Goal: Find contact information: Find contact information

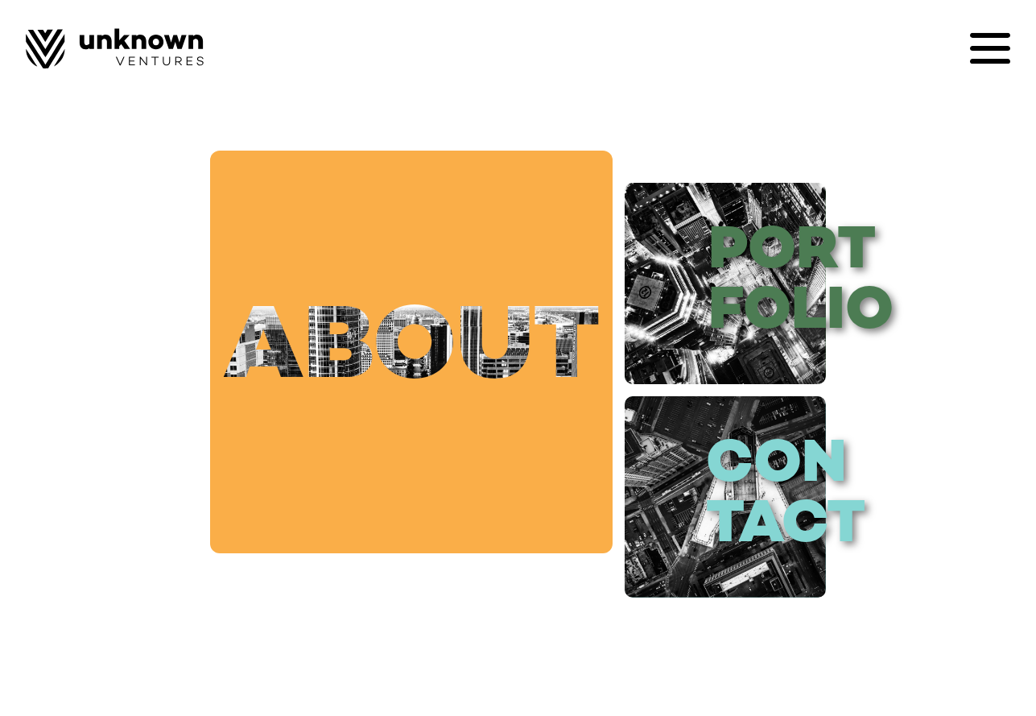
click at [502, 345] on link "about" at bounding box center [411, 352] width 403 height 403
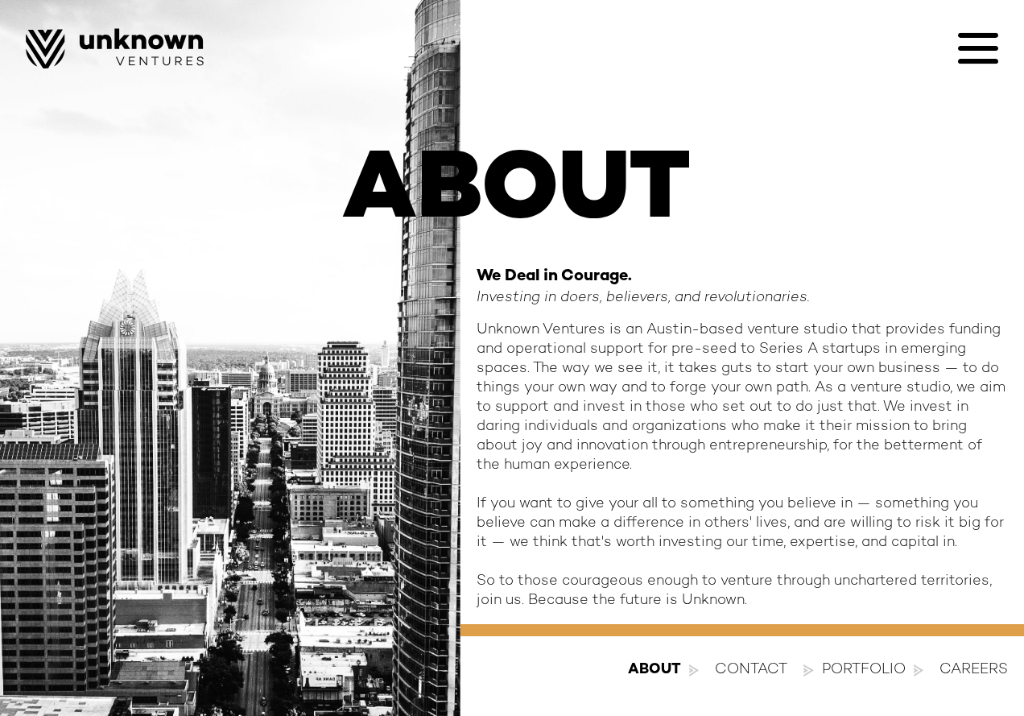
scroll to position [48, 0]
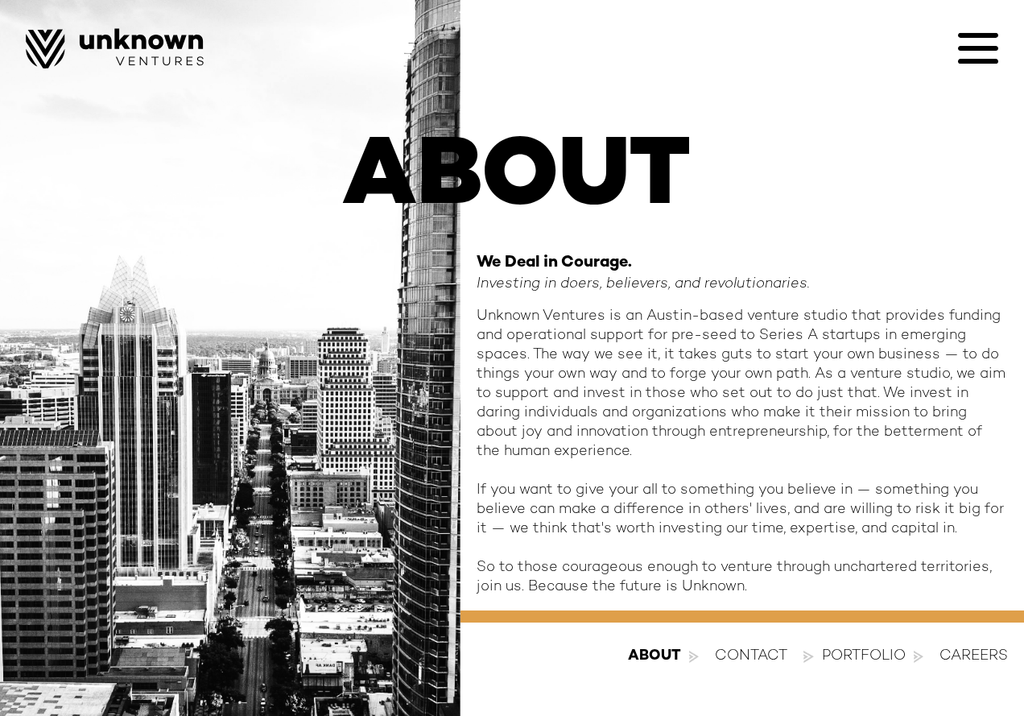
click at [757, 654] on div "contact" at bounding box center [751, 656] width 72 height 19
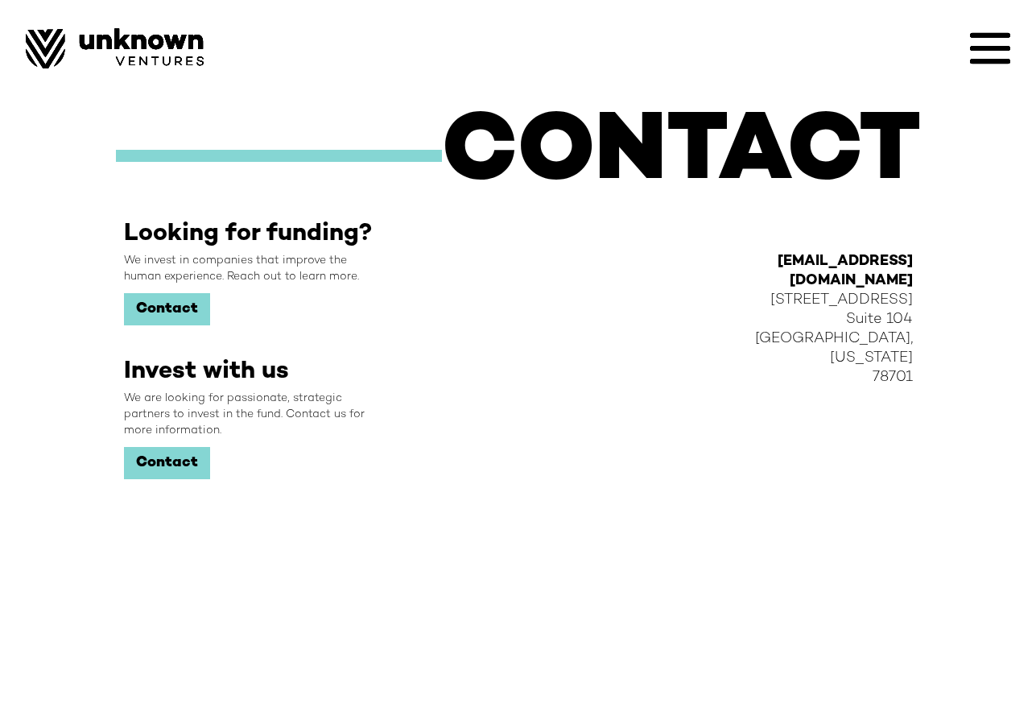
click at [147, 457] on link "Contact" at bounding box center [167, 463] width 86 height 32
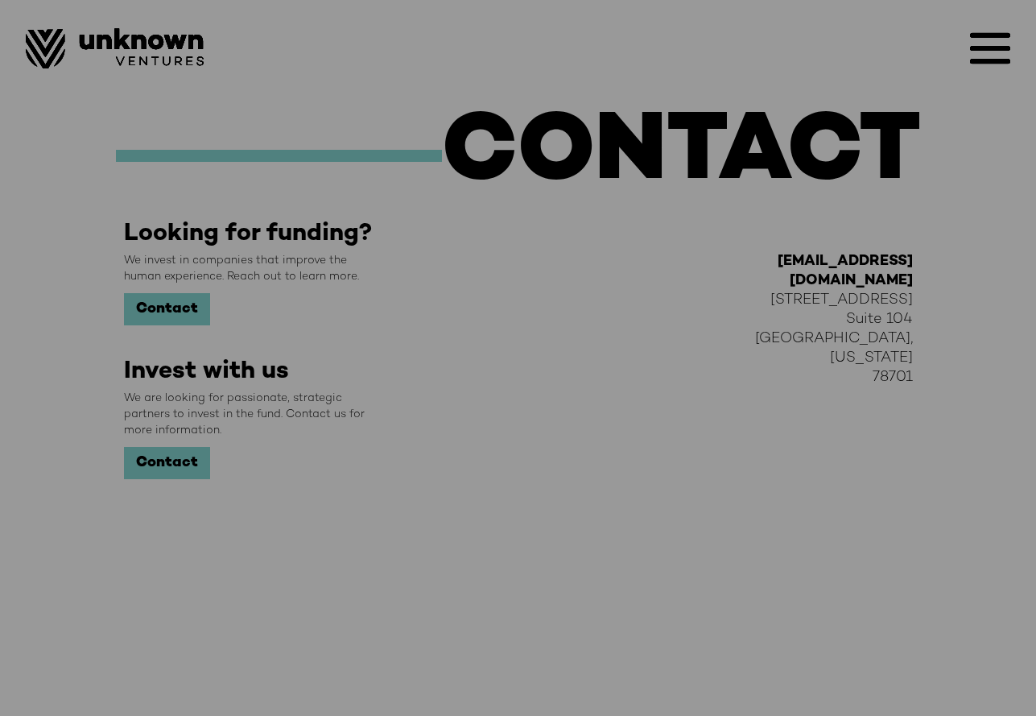
click at [967, 51] on div "Complete this form and we’ll be in touch about investing in your company First …" at bounding box center [518, 358] width 1036 height 716
click at [980, 50] on div "Complete this form and we’ll be in touch about investing in your company First …" at bounding box center [518, 358] width 1036 height 716
drag, startPoint x: 721, startPoint y: 444, endPoint x: 531, endPoint y: 592, distance: 240.5
click at [721, 445] on div "Complete this form and we’ll be in touch about investing in your company First …" at bounding box center [518, 358] width 1036 height 716
drag, startPoint x: 273, startPoint y: 661, endPoint x: 255, endPoint y: 610, distance: 54.5
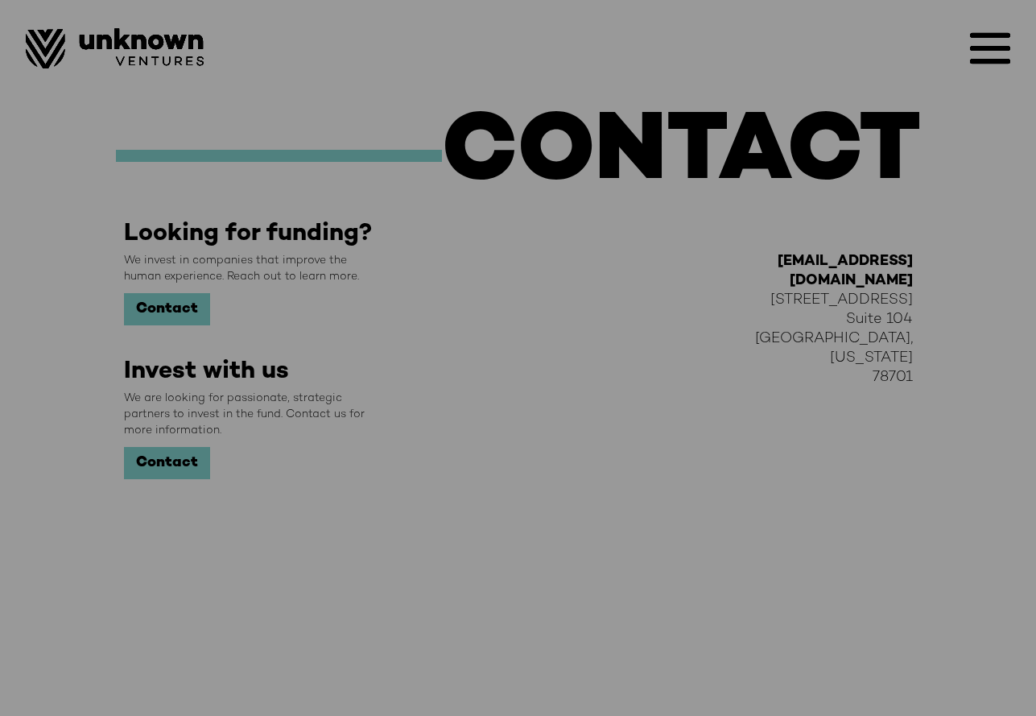
click at [268, 643] on div "Complete this form and we’ll be in touch about investing in your company First …" at bounding box center [518, 358] width 1036 height 716
click at [250, 389] on div "Complete this form and we’ll be in touch about investing in your company First …" at bounding box center [518, 358] width 1036 height 716
click at [577, 89] on div "Complete this form and we’ll be in touch about investing in your company First …" at bounding box center [518, 358] width 1036 height 716
drag, startPoint x: 914, startPoint y: 184, endPoint x: 942, endPoint y: 295, distance: 113.9
click at [915, 184] on div "Complete this form and we’ll be in touch about investing in your company First …" at bounding box center [518, 358] width 1036 height 716
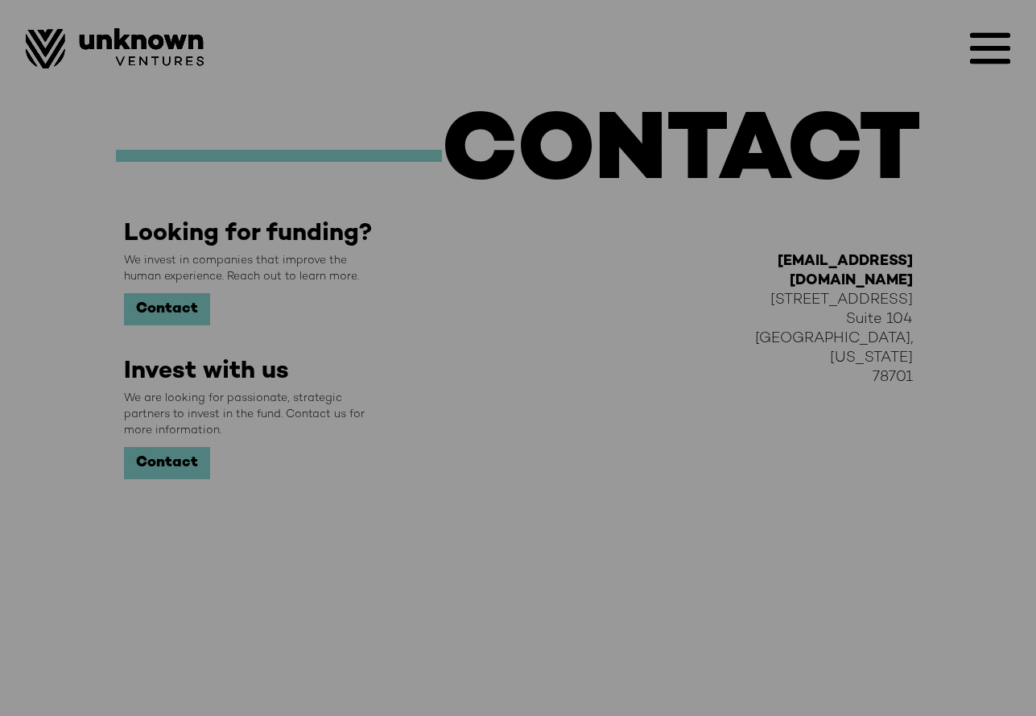
click at [944, 310] on div "Complete this form and we’ll be in touch about investing in your company First …" at bounding box center [518, 358] width 1036 height 716
click at [895, 349] on div "Complete this form and we’ll be in touch about investing in your company First …" at bounding box center [518, 358] width 1036 height 716
click at [990, 36] on div "Complete this form and we’ll be in touch about investing in your company First …" at bounding box center [518, 358] width 1036 height 716
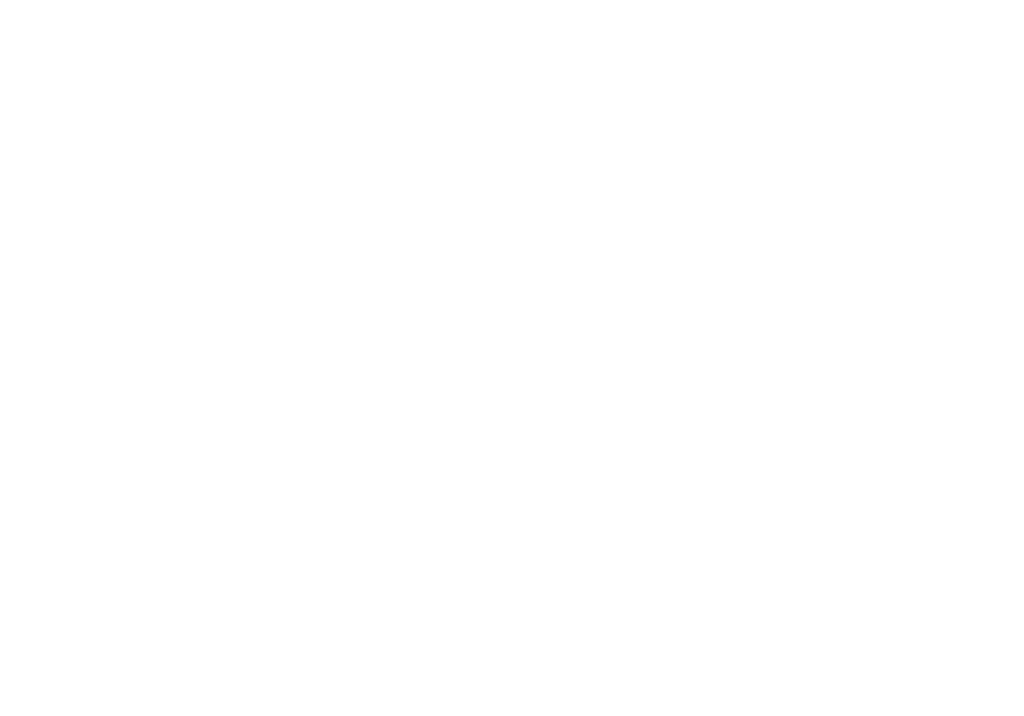
scroll to position [48, 0]
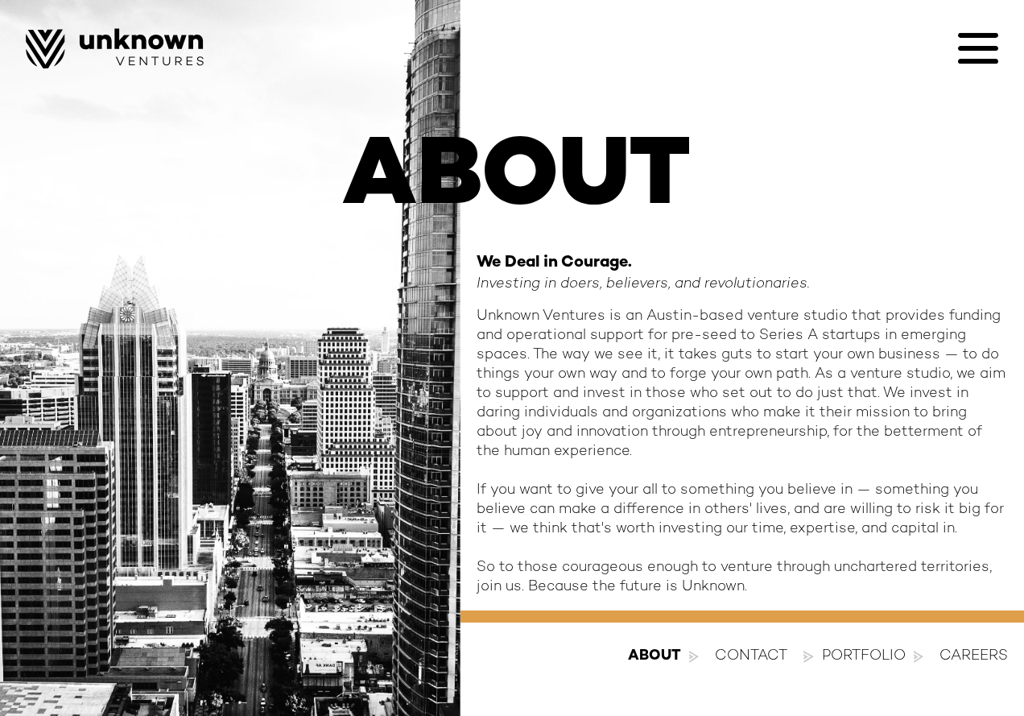
click at [980, 45] on icon at bounding box center [978, 48] width 40 height 40
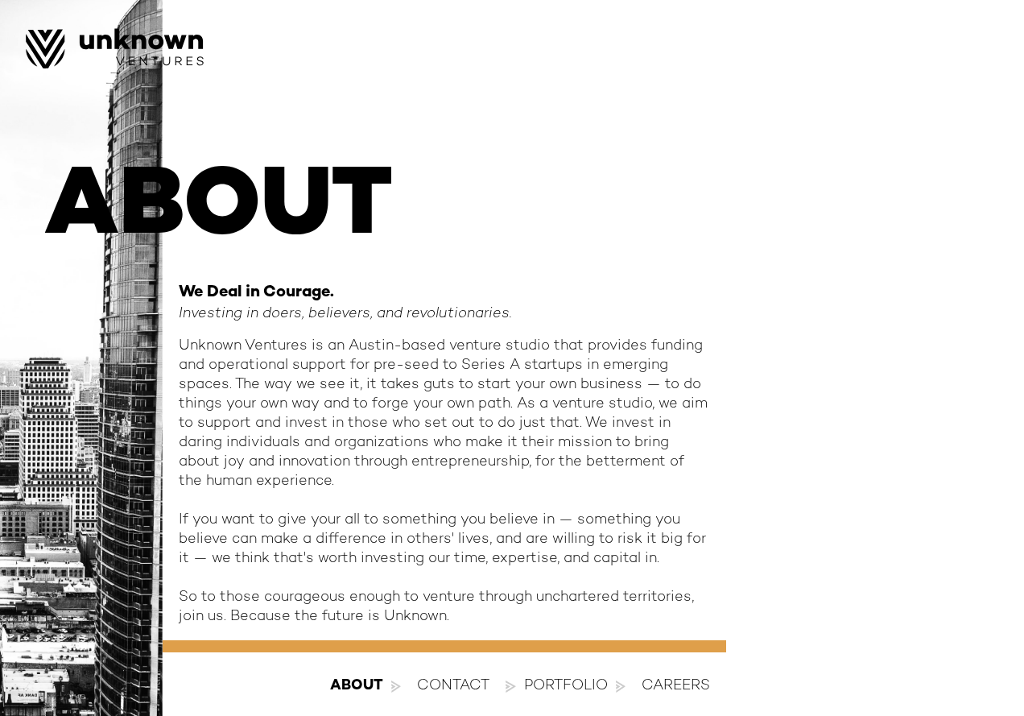
scroll to position [0, 0]
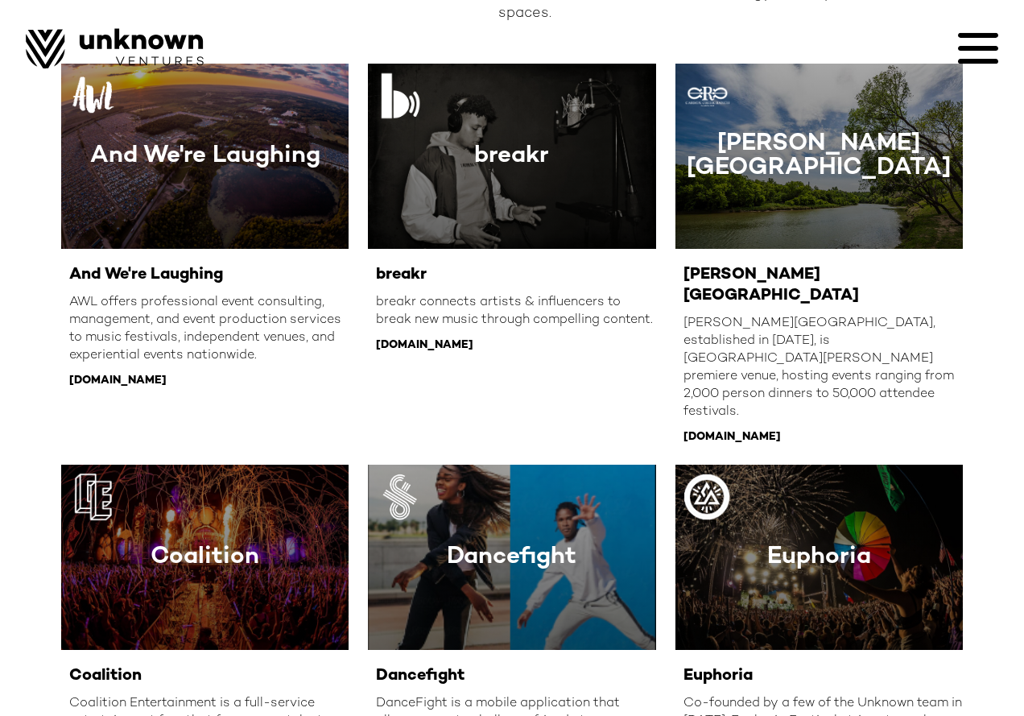
scroll to position [191, 0]
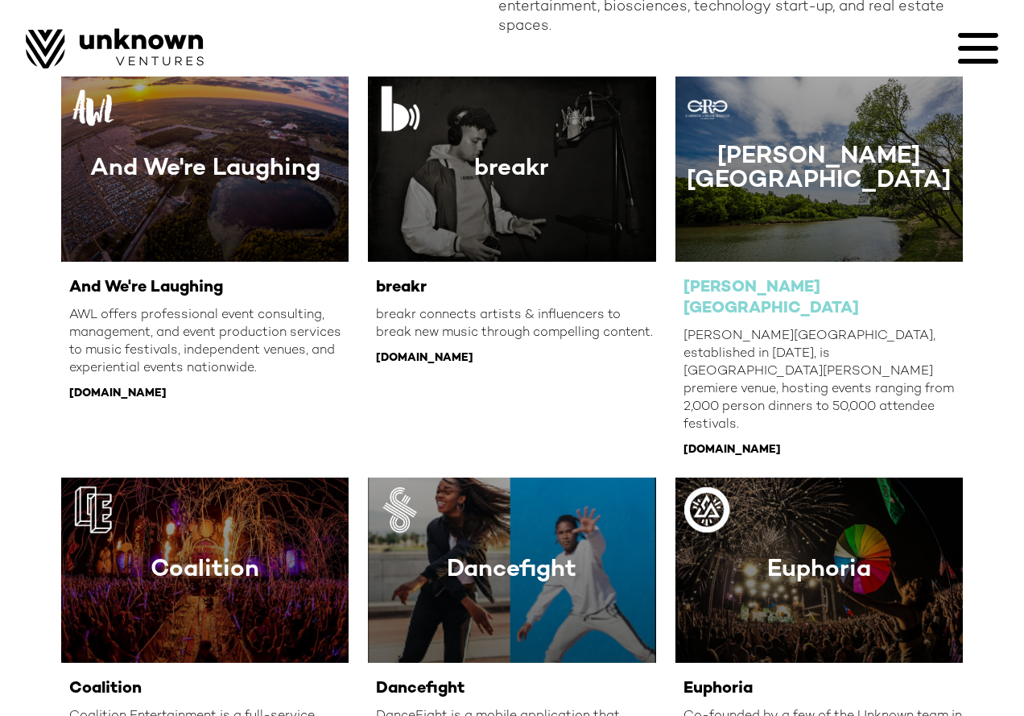
click at [804, 227] on div at bounding box center [819, 168] width 287 height 185
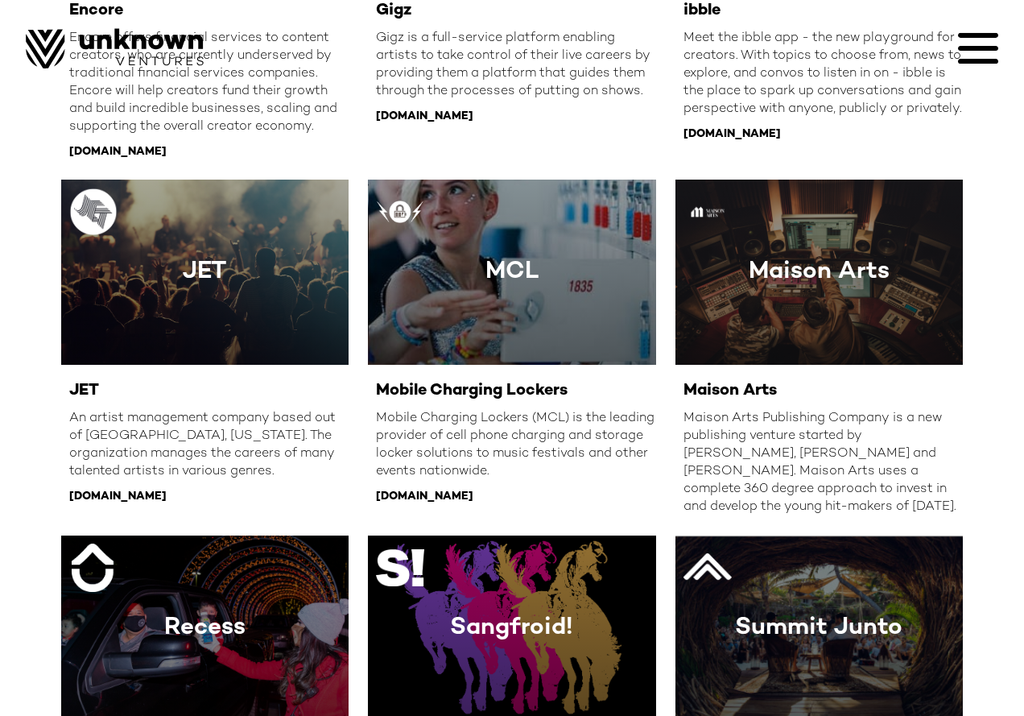
scroll to position [1318, 0]
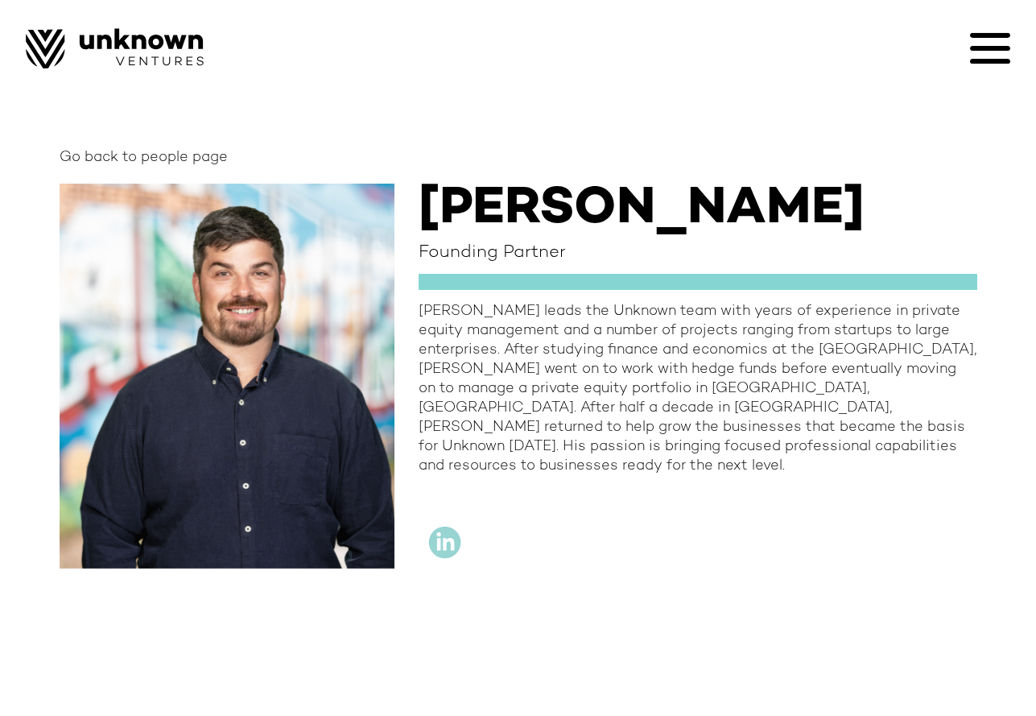
click at [180, 166] on div "Go back to people page" at bounding box center [144, 157] width 168 height 19
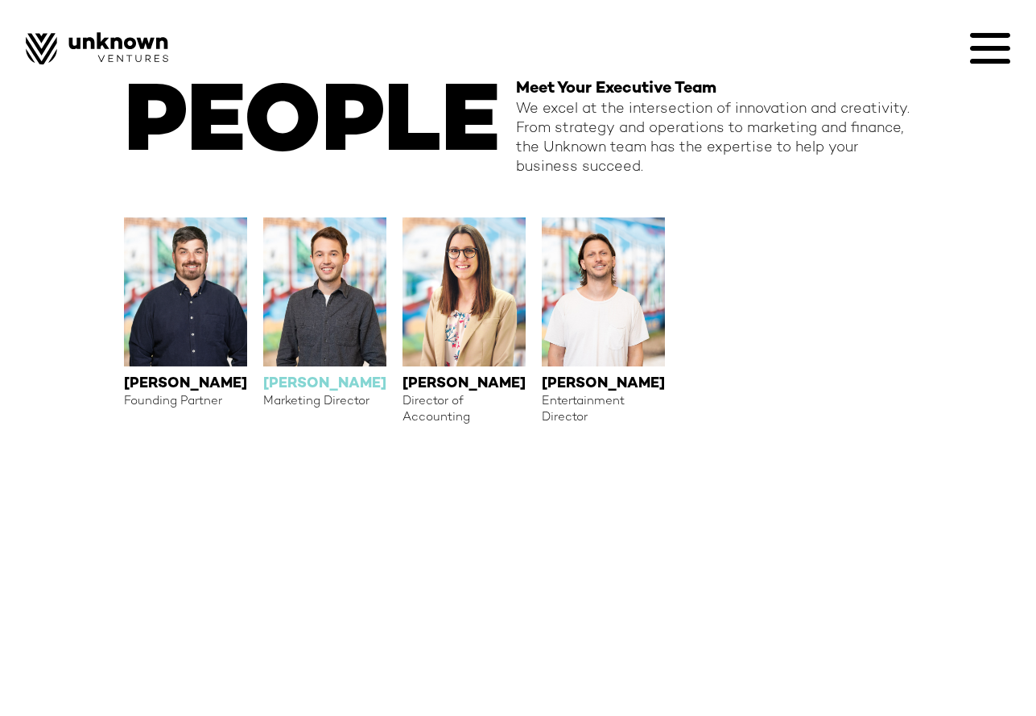
click at [299, 383] on div "Jameson Pitts" at bounding box center [324, 383] width 123 height 19
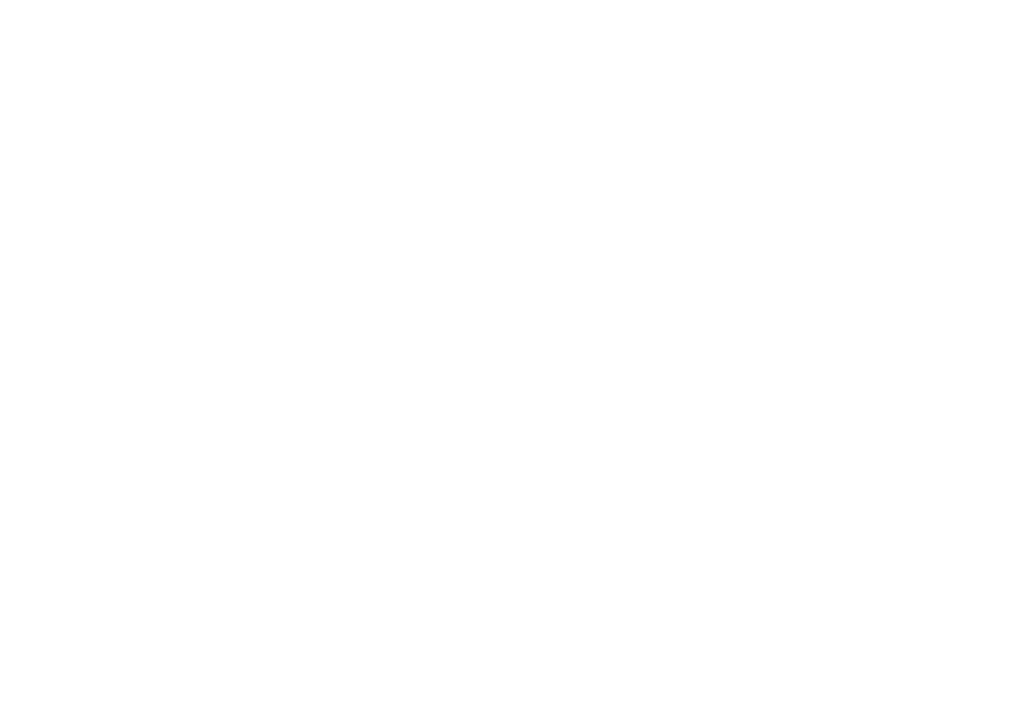
click at [495, 234] on body "About contact Portfolio blog Careers Designed by Sangfroid! PEOPLE Meet Your Ex…" at bounding box center [518, 358] width 1036 height 716
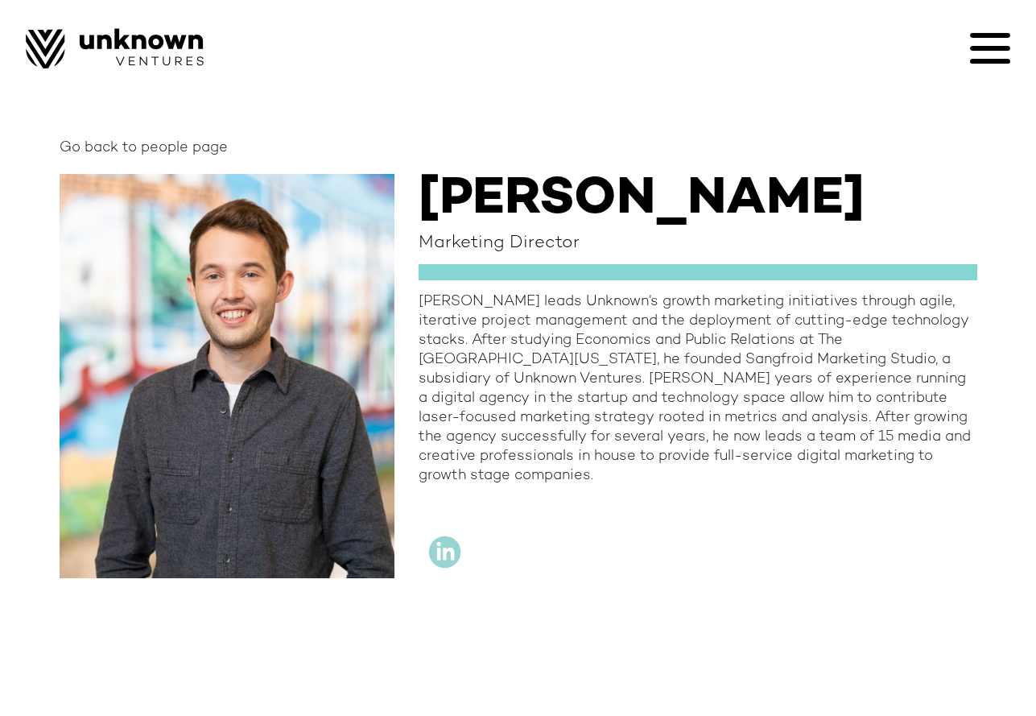
click at [612, 473] on div "[PERSON_NAME] leads Unknown’s growth marketing initiatives through agile, itera…" at bounding box center [698, 388] width 559 height 193
click at [608, 456] on div "[PERSON_NAME] leads Unknown’s growth marketing initiatives through agile, itera…" at bounding box center [698, 388] width 559 height 193
click at [539, 354] on div "[PERSON_NAME] leads Unknown’s growth marketing initiatives through agile, itera…" at bounding box center [698, 388] width 559 height 193
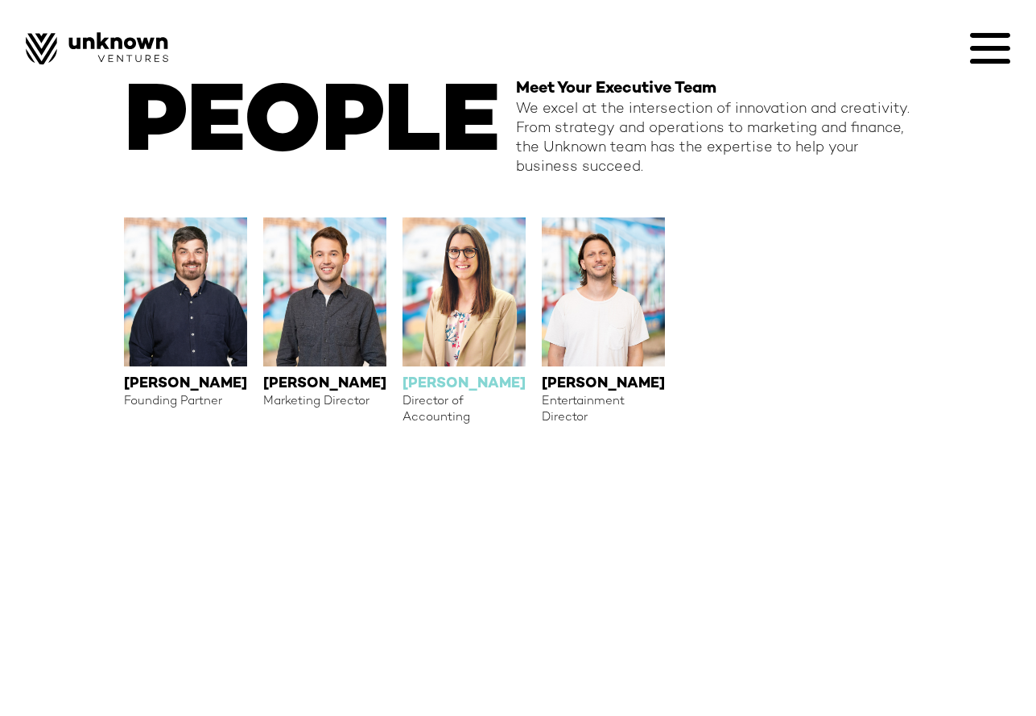
click at [455, 330] on img at bounding box center [464, 291] width 123 height 149
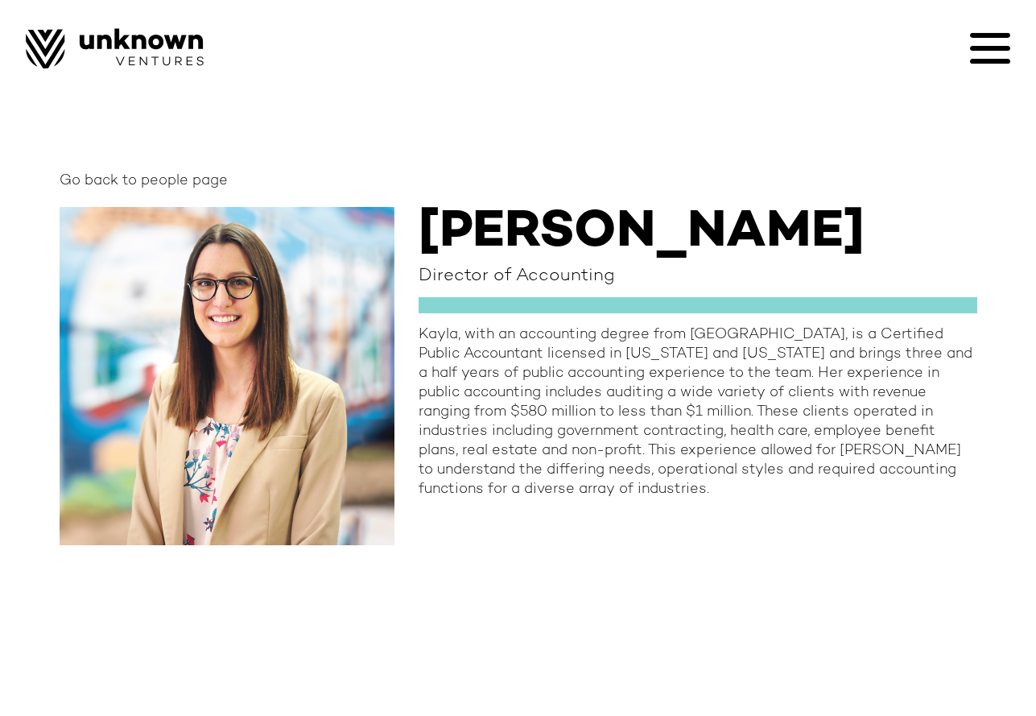
click at [416, 549] on div "Go back to people page Kayla Cochran Director of Accounting Kayla, with an acco…" at bounding box center [518, 358] width 1036 height 716
click at [531, 523] on div "Kayla Cochran Director of Accounting Kayla, with an accounting degree from Univ…" at bounding box center [698, 376] width 559 height 338
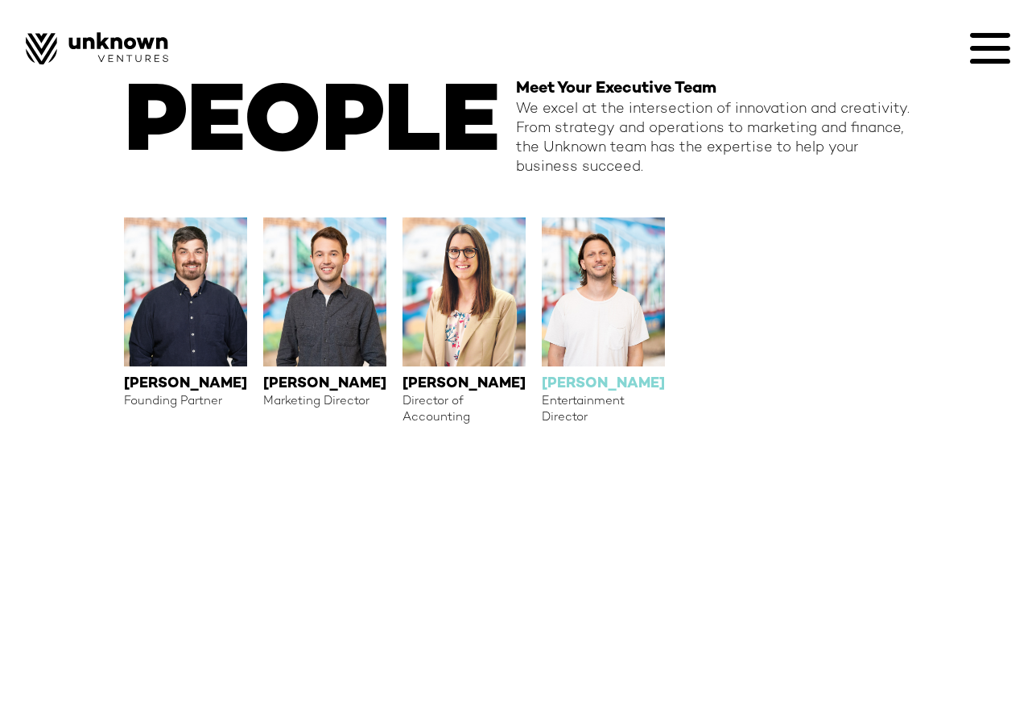
click at [598, 328] on img at bounding box center [603, 291] width 123 height 149
